Goal: Task Accomplishment & Management: Use online tool/utility

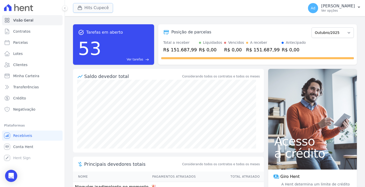
click at [100, 9] on button "Hits Cupecê" at bounding box center [93, 8] width 40 height 10
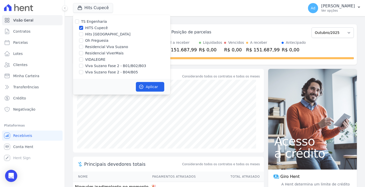
click at [94, 27] on label "HITS Cupecê" at bounding box center [96, 27] width 23 height 5
click at [83, 27] on input "HITS Cupecê" at bounding box center [81, 28] width 4 height 4
checkbox input "false"
click at [85, 41] on label "Oh Freguesia" at bounding box center [96, 40] width 23 height 5
click at [83, 41] on input "Oh Freguesia" at bounding box center [81, 41] width 4 height 4
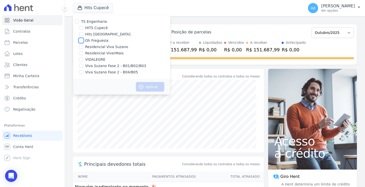
checkbox input "true"
click at [150, 84] on button "Aplicar" at bounding box center [150, 87] width 28 height 10
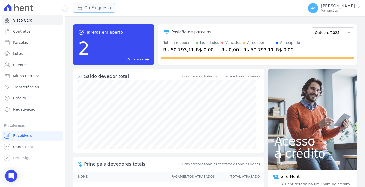
click at [93, 3] on button "Oh Freguesia" at bounding box center [94, 8] width 42 height 10
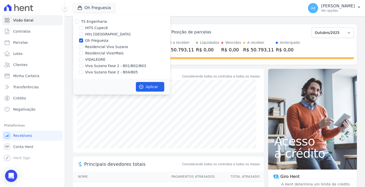
click at [84, 40] on div "Oh Freguesia" at bounding box center [121, 40] width 97 height 5
click at [90, 40] on label "Oh Freguesia" at bounding box center [96, 40] width 23 height 5
click at [83, 40] on input "Oh Freguesia" at bounding box center [81, 41] width 4 height 4
checkbox input "false"
click at [84, 36] on div "Hits [GEOGRAPHIC_DATA]" at bounding box center [121, 34] width 97 height 5
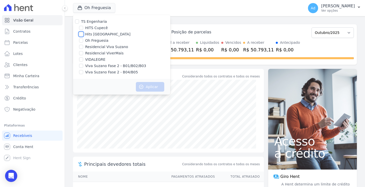
click at [81, 34] on input "Hits [GEOGRAPHIC_DATA]" at bounding box center [81, 34] width 4 height 4
checkbox input "true"
click at [145, 87] on button "Aplicar" at bounding box center [150, 87] width 28 height 10
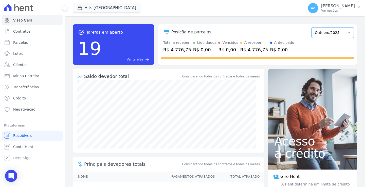
click at [325, 34] on select "Abril/2023 Maio/2023 Junho/2023 Julho/2023 Agosto/2023 Setembro/2023 Outubro/20…" at bounding box center [333, 32] width 42 height 11
click at [284, 27] on div "Posição de parcelas Abril/2023 Maio/2023 Junho/2023 Julho/2023 Agosto/2023 Sete…" at bounding box center [257, 32] width 193 height 12
click at [346, 34] on select "Abril/2023 Maio/2023 Junho/2023 Julho/2023 Agosto/2023 Setembro/2023 Outubro/20…" at bounding box center [333, 32] width 42 height 11
select select "09/2025"
click at [312, 27] on select "Abril/2023 Maio/2023 Junho/2023 Julho/2023 Agosto/2023 Setembro/2023 Outubro/20…" at bounding box center [333, 32] width 42 height 11
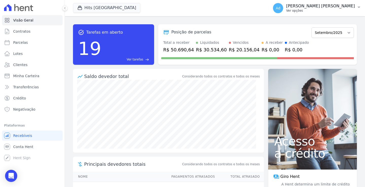
click at [345, 5] on p "[PERSON_NAME] [PERSON_NAME]" at bounding box center [320, 6] width 69 height 5
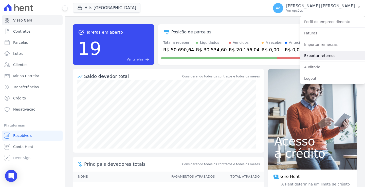
click at [327, 56] on link "Exportar retornos" at bounding box center [332, 55] width 65 height 9
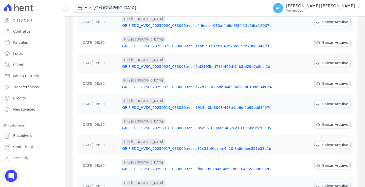
scroll to position [133, 0]
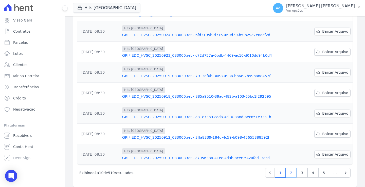
click at [289, 168] on link "2" at bounding box center [291, 173] width 11 height 10
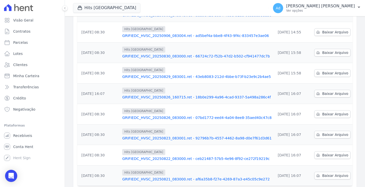
scroll to position [6, 0]
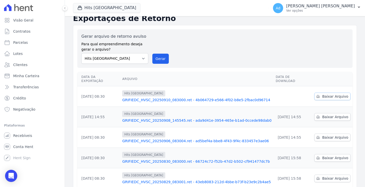
click at [330, 94] on span "Baixar Arquivo" at bounding box center [335, 96] width 26 height 5
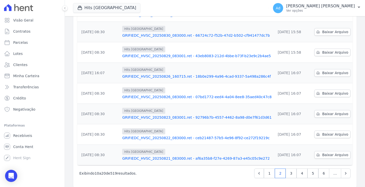
scroll to position [133, 0]
click at [269, 171] on link "1" at bounding box center [269, 173] width 11 height 10
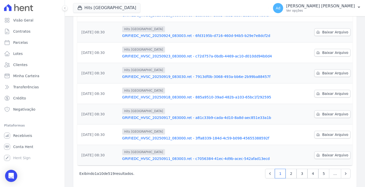
scroll to position [133, 0]
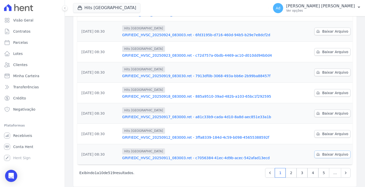
click at [325, 152] on span "Baixar Arquivo" at bounding box center [335, 154] width 26 height 5
click at [327, 132] on span "Baixar Arquivo" at bounding box center [335, 134] width 26 height 5
click at [322, 111] on span "Baixar Arquivo" at bounding box center [335, 113] width 26 height 5
click at [327, 91] on span "Baixar Arquivo" at bounding box center [335, 93] width 26 height 5
click at [329, 70] on span "Baixar Arquivo" at bounding box center [335, 72] width 26 height 5
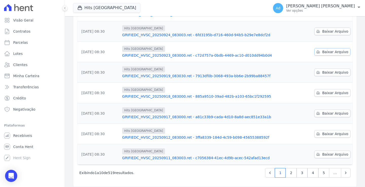
click at [330, 49] on span "Baixar Arquivo" at bounding box center [335, 51] width 26 height 5
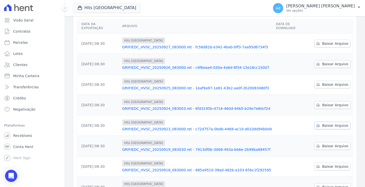
scroll to position [57, 0]
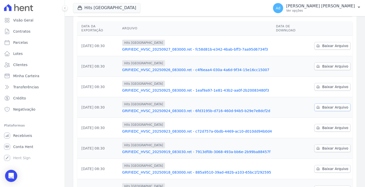
click at [332, 105] on span "Baixar Arquivo" at bounding box center [335, 107] width 26 height 5
click at [324, 84] on span "Baixar Arquivo" at bounding box center [335, 86] width 26 height 5
click at [322, 64] on span "Baixar Arquivo" at bounding box center [335, 66] width 26 height 5
click at [316, 44] on icon at bounding box center [318, 46] width 4 height 4
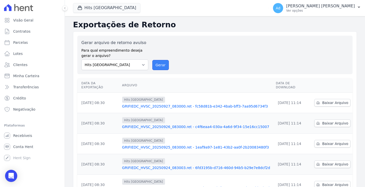
click at [157, 65] on button "Gerar" at bounding box center [160, 65] width 17 height 10
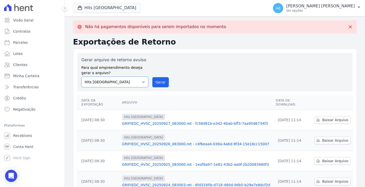
click at [141, 84] on select "HITS Cupecê Hits Vila Santa Catarina Oh Freguesia Residencial Viva Suzano Resid…" at bounding box center [114, 82] width 67 height 11
click at [81, 77] on select "HITS Cupecê Hits Vila Santa Catarina Oh Freguesia Residencial Viva Suzano Resid…" at bounding box center [114, 82] width 67 height 11
click at [157, 86] on button "Gerar" at bounding box center [160, 82] width 17 height 10
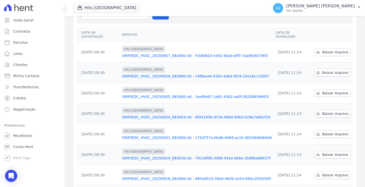
scroll to position [33, 0]
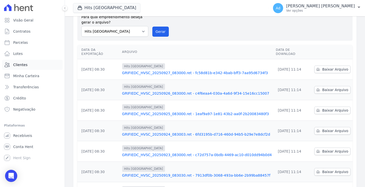
click at [30, 66] on link "Clientes" at bounding box center [32, 65] width 61 height 10
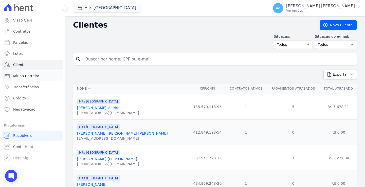
click at [36, 79] on link "Minha Carteira" at bounding box center [32, 76] width 61 height 10
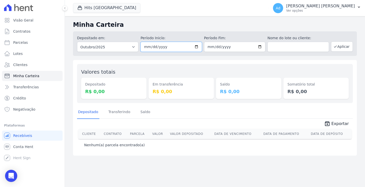
click at [170, 47] on input "2025-10-01" at bounding box center [171, 47] width 61 height 10
type input "2025-10-01"
type input "[DATE]"
click at [212, 46] on input "2025-10-31" at bounding box center [234, 47] width 61 height 10
type input "2025-10-30"
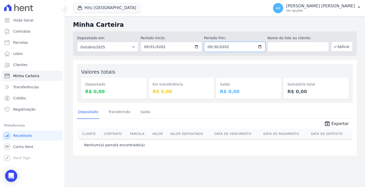
type input "[DATE]"
click at [344, 49] on button "Aplicar" at bounding box center [342, 47] width 22 height 10
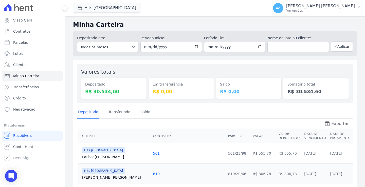
click at [336, 126] on span "Exportar" at bounding box center [341, 124] width 18 height 6
click at [92, 9] on button "Hits [GEOGRAPHIC_DATA]" at bounding box center [106, 8] width 67 height 10
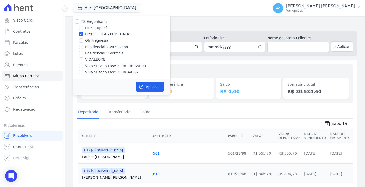
click at [103, 35] on label "Hits [GEOGRAPHIC_DATA]" at bounding box center [107, 34] width 45 height 5
click at [83, 35] on input "Hits [GEOGRAPHIC_DATA]" at bounding box center [81, 34] width 4 height 4
checkbox input "false"
click at [93, 42] on label "Oh Freguesia" at bounding box center [96, 40] width 23 height 5
click at [83, 42] on input "Oh Freguesia" at bounding box center [81, 41] width 4 height 4
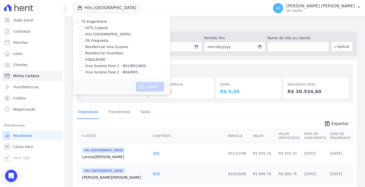
checkbox input "true"
click at [145, 89] on button "Aplicar" at bounding box center [150, 87] width 28 height 10
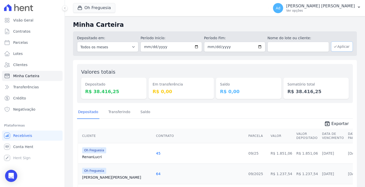
click at [338, 49] on button "Aplicar" at bounding box center [342, 47] width 22 height 10
click at [105, 11] on button "Oh Freguesia" at bounding box center [94, 8] width 42 height 10
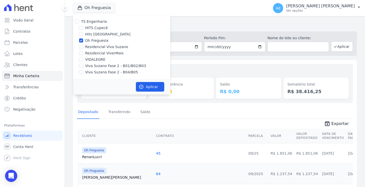
click at [194, 15] on div "Oh Freguesia TS Engenharia HITS Cupecê Hits [GEOGRAPHIC_DATA] Oh Freguesia Resi…" at bounding box center [170, 8] width 194 height 17
click at [152, 90] on button "Aplicar" at bounding box center [150, 87] width 28 height 10
click at [348, 12] on p "Ver opções" at bounding box center [320, 11] width 69 height 4
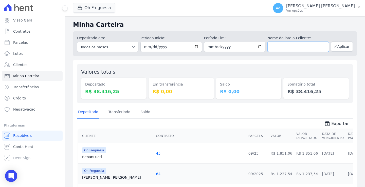
click at [322, 48] on input "text" at bounding box center [298, 47] width 61 height 10
click at [350, 6] on p "[PERSON_NAME]" at bounding box center [320, 6] width 69 height 5
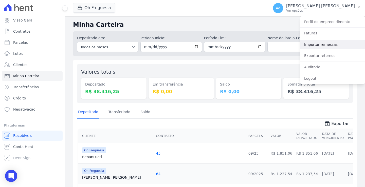
click at [329, 44] on link "Importar remessas" at bounding box center [332, 44] width 65 height 9
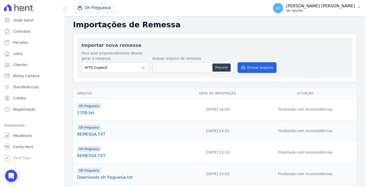
click at [325, 12] on p "Ver opções" at bounding box center [320, 11] width 69 height 4
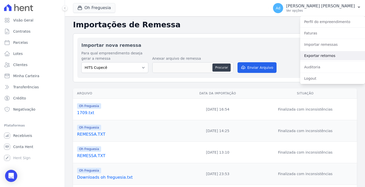
click at [322, 59] on link "Exportar retornos" at bounding box center [332, 55] width 65 height 9
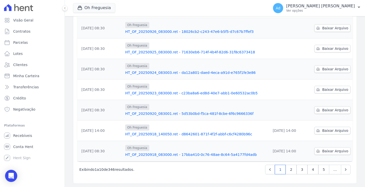
scroll to position [133, 0]
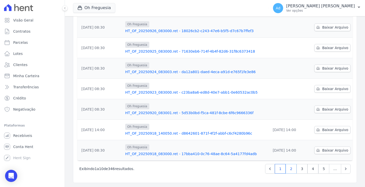
click at [291, 169] on link "2" at bounding box center [291, 169] width 11 height 10
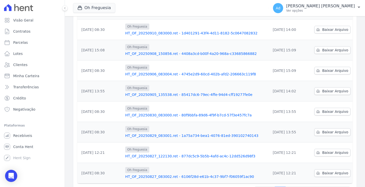
scroll to position [133, 0]
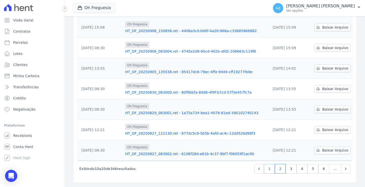
click at [269, 169] on link "1" at bounding box center [269, 169] width 11 height 10
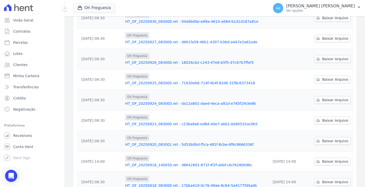
scroll to position [133, 0]
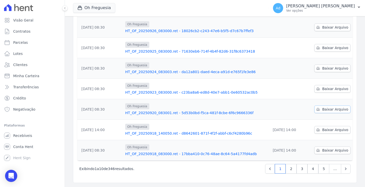
click at [321, 111] on link "Baixar Arquivo" at bounding box center [333, 110] width 36 height 8
click at [250, 61] on td "Oh Freguesia HT_OF_20250924_083003.ret - da12a801-daed-4eca-a91d-e765f1fe3e86" at bounding box center [196, 68] width 146 height 21
click at [322, 89] on span "Baixar Arquivo" at bounding box center [335, 88] width 26 height 5
click at [333, 72] on link "Baixar Arquivo" at bounding box center [333, 69] width 36 height 8
click at [336, 46] on span "Baixar Arquivo" at bounding box center [335, 47] width 26 height 5
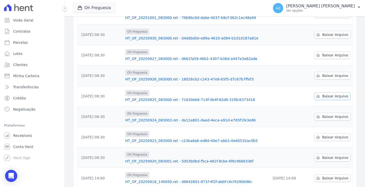
scroll to position [82, 0]
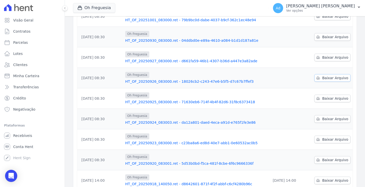
click at [328, 75] on link "Baixar Arquivo" at bounding box center [333, 78] width 36 height 8
click at [322, 59] on span "Baixar Arquivo" at bounding box center [335, 57] width 26 height 5
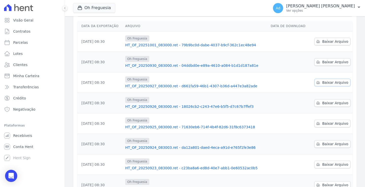
scroll to position [57, 0]
click at [327, 62] on span "Baixar Arquivo" at bounding box center [335, 62] width 26 height 5
click at [325, 43] on span "Baixar Arquivo" at bounding box center [335, 41] width 26 height 5
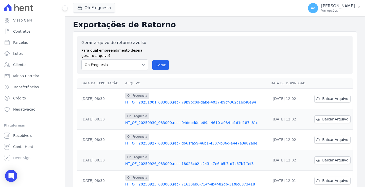
click at [241, 60] on div "Gerar arquivo de retorno avulso Para qual empreendimento deseja gerar o arquivo…" at bounding box center [214, 55] width 267 height 30
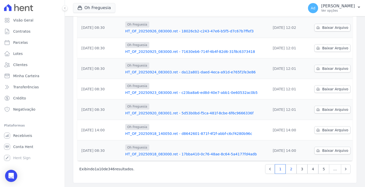
scroll to position [133, 0]
click at [289, 170] on link "2" at bounding box center [291, 169] width 11 height 10
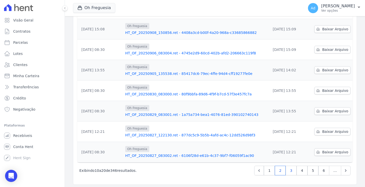
scroll to position [133, 0]
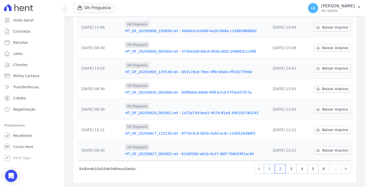
click at [269, 172] on link "1" at bounding box center [269, 169] width 11 height 10
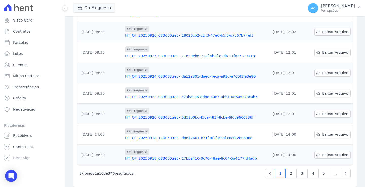
scroll to position [133, 0]
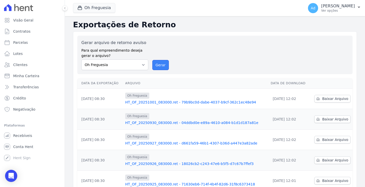
click at [156, 66] on button "Gerar" at bounding box center [160, 65] width 17 height 10
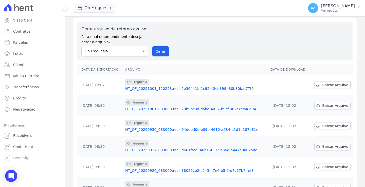
scroll to position [25, 0]
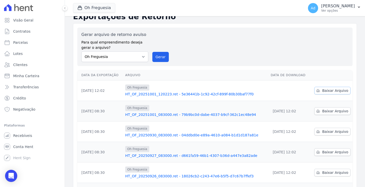
click at [317, 88] on link "Baixar Arquivo" at bounding box center [333, 91] width 36 height 8
click at [242, 45] on div "Gerar arquivo de retorno avulso Para qual empreendimento deseja gerar o arquivo…" at bounding box center [214, 47] width 267 height 30
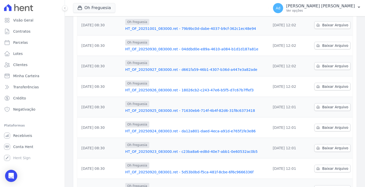
scroll to position [133, 0]
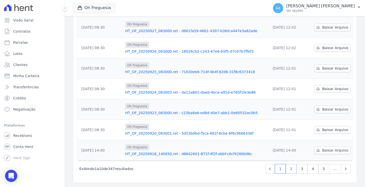
click at [287, 170] on link "2" at bounding box center [291, 169] width 11 height 10
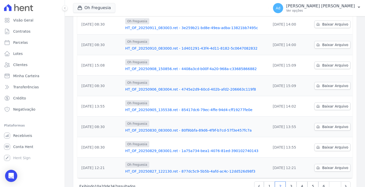
scroll to position [133, 0]
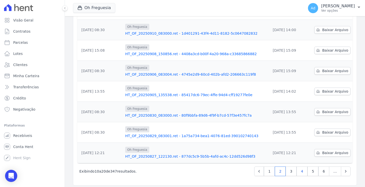
scroll to position [133, 0]
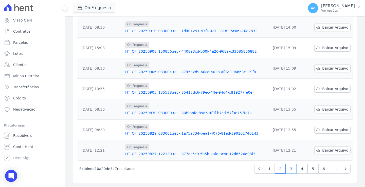
click at [287, 169] on link "3" at bounding box center [291, 169] width 11 height 10
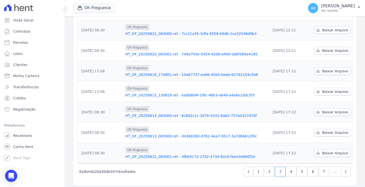
scroll to position [133, 0]
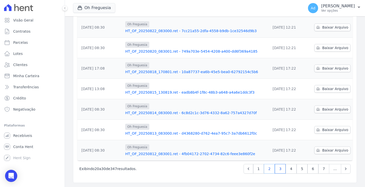
click at [267, 168] on link "2" at bounding box center [269, 169] width 11 height 10
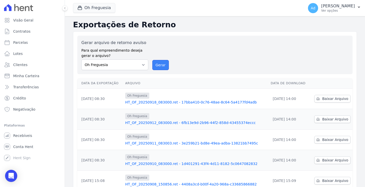
click at [162, 65] on button "Gerar" at bounding box center [160, 65] width 17 height 10
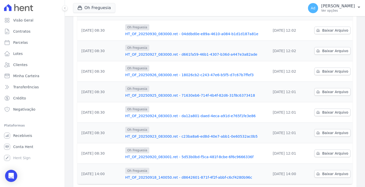
scroll to position [150, 0]
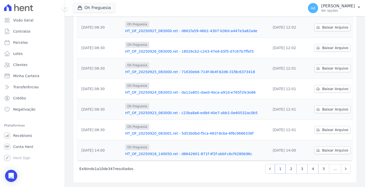
click at [276, 169] on link "1" at bounding box center [280, 169] width 11 height 10
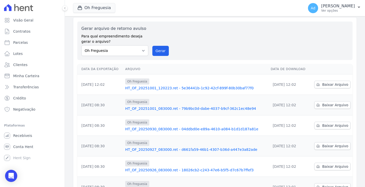
scroll to position [25, 0]
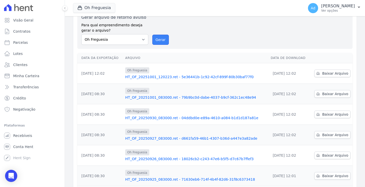
click at [157, 41] on button "Gerar" at bounding box center [160, 40] width 17 height 10
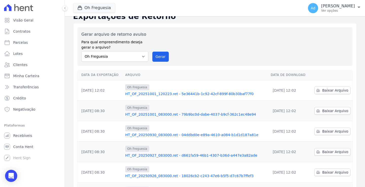
scroll to position [0, 0]
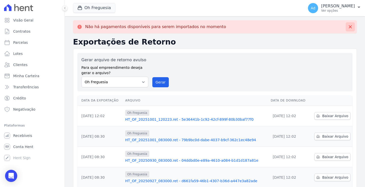
click at [348, 27] on icon at bounding box center [350, 26] width 5 height 5
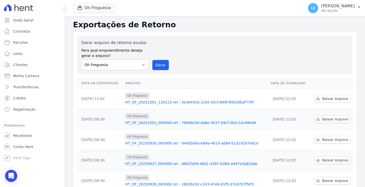
click at [274, 36] on div "Gerar arquivo de retorno avulso Para qual empreendimento deseja gerar o arquivo…" at bounding box center [214, 55] width 275 height 39
